Goal: Task Accomplishment & Management: Use online tool/utility

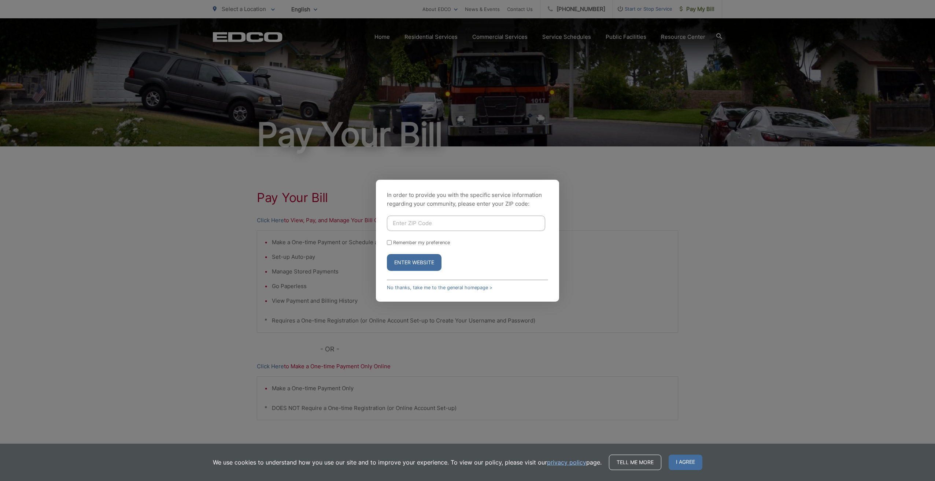
type input "92064"
click at [408, 270] on button "Enter Website" at bounding box center [414, 262] width 55 height 17
click at [403, 263] on button "Enter Website" at bounding box center [414, 262] width 55 height 17
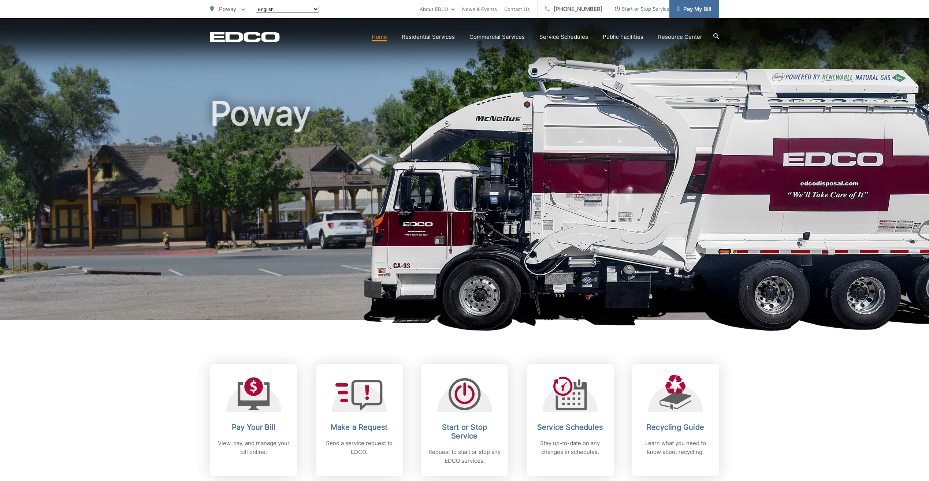
click at [688, 12] on span "Pay My Bill" at bounding box center [694, 9] width 35 height 9
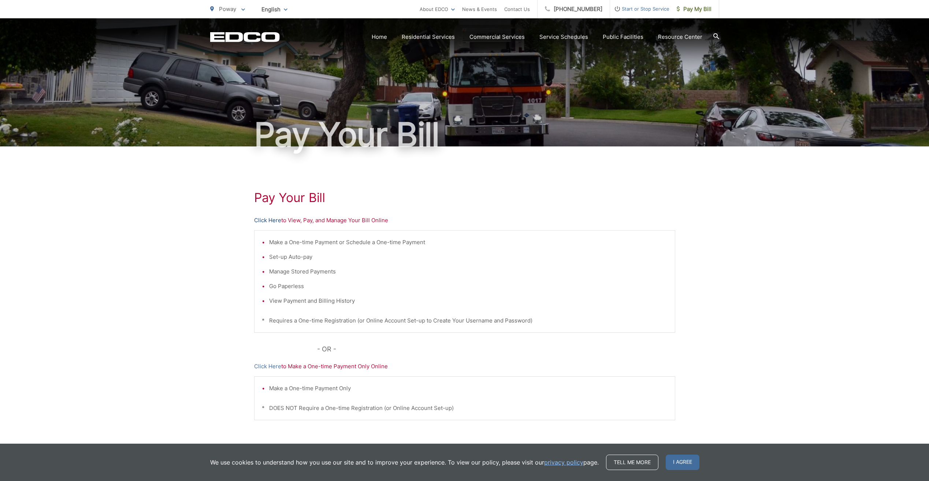
click at [273, 221] on link "Click Here" at bounding box center [267, 220] width 27 height 9
